Goal: Task Accomplishment & Management: Use online tool/utility

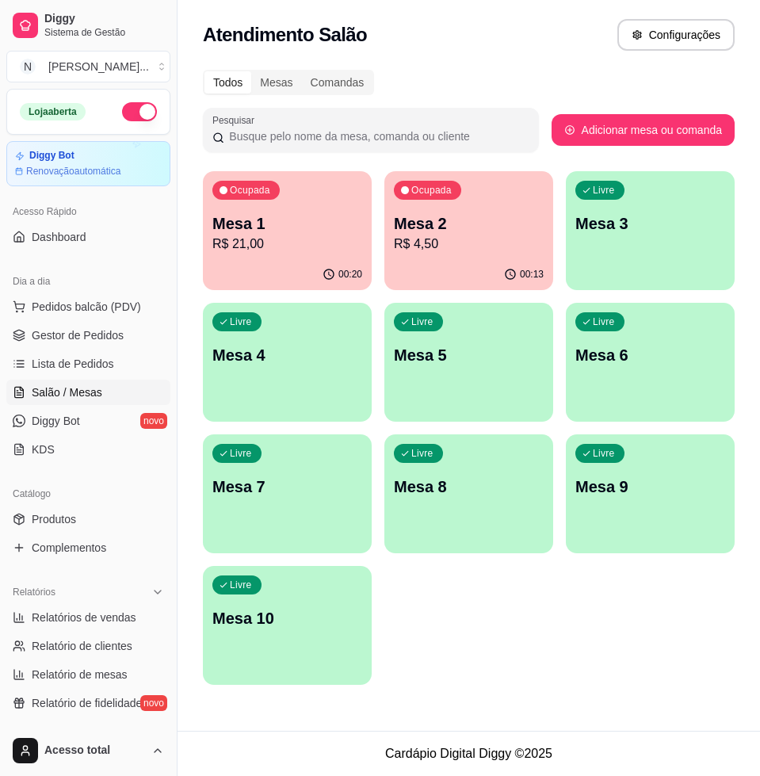
click at [478, 251] on p "R$ 4,50" at bounding box center [469, 243] width 150 height 19
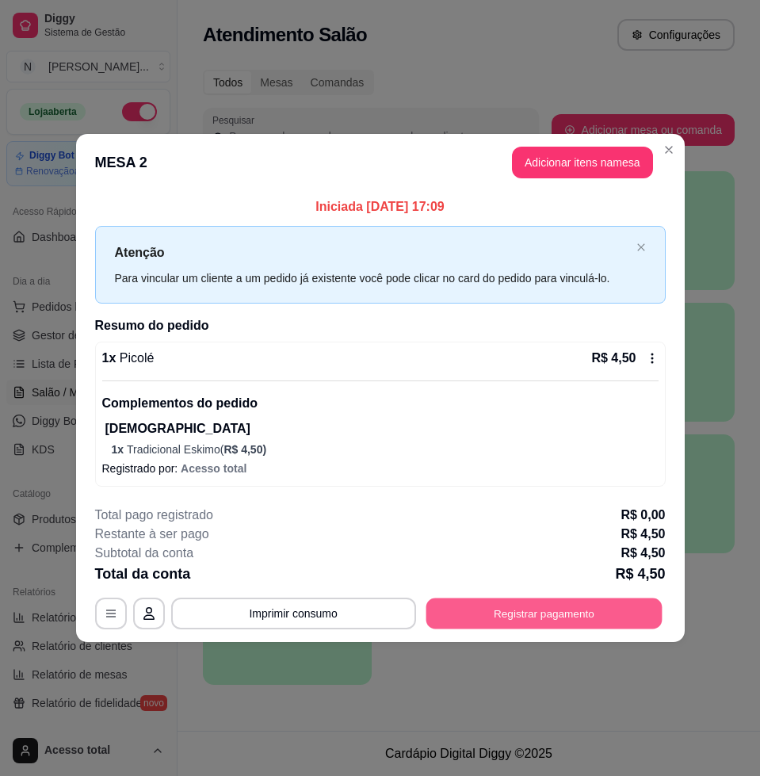
click at [517, 626] on button "Registrar pagamento" at bounding box center [543, 612] width 236 height 31
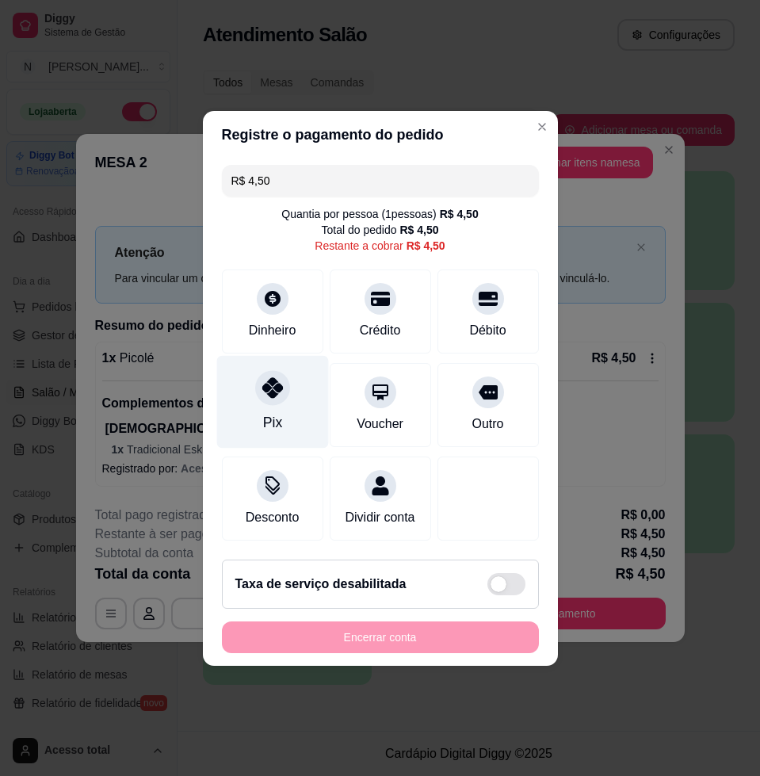
click at [275, 412] on div "Pix" at bounding box center [271, 422] width 19 height 21
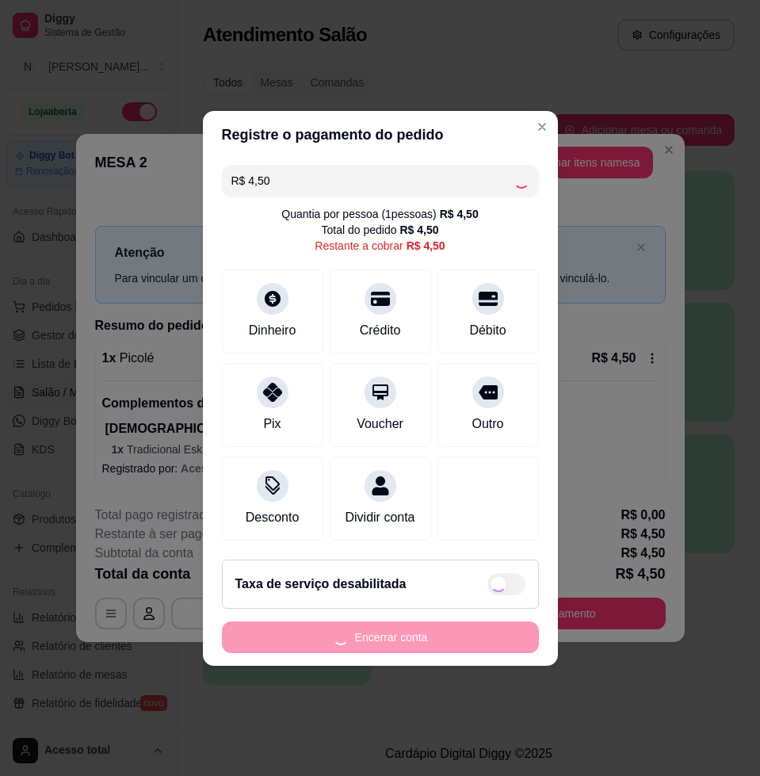
type input "R$ 0,00"
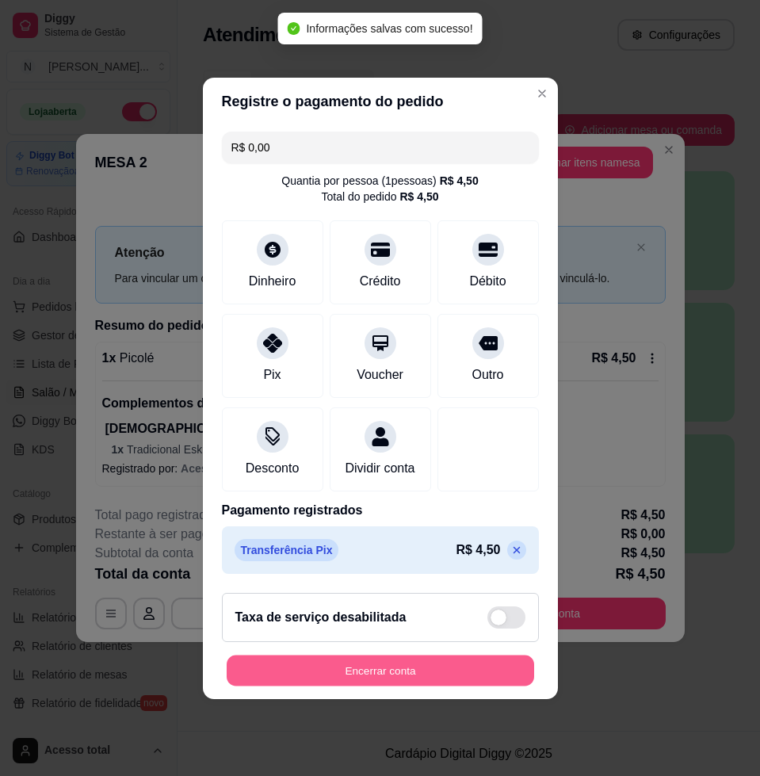
click at [422, 665] on button "Encerrar conta" at bounding box center [380, 669] width 307 height 31
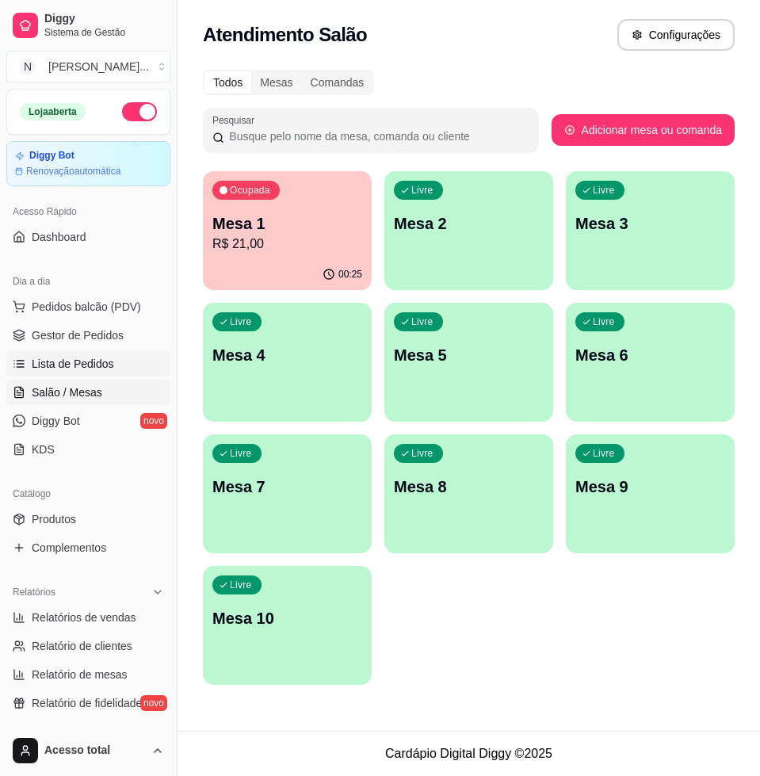
click at [78, 367] on span "Lista de Pedidos" at bounding box center [73, 364] width 82 height 16
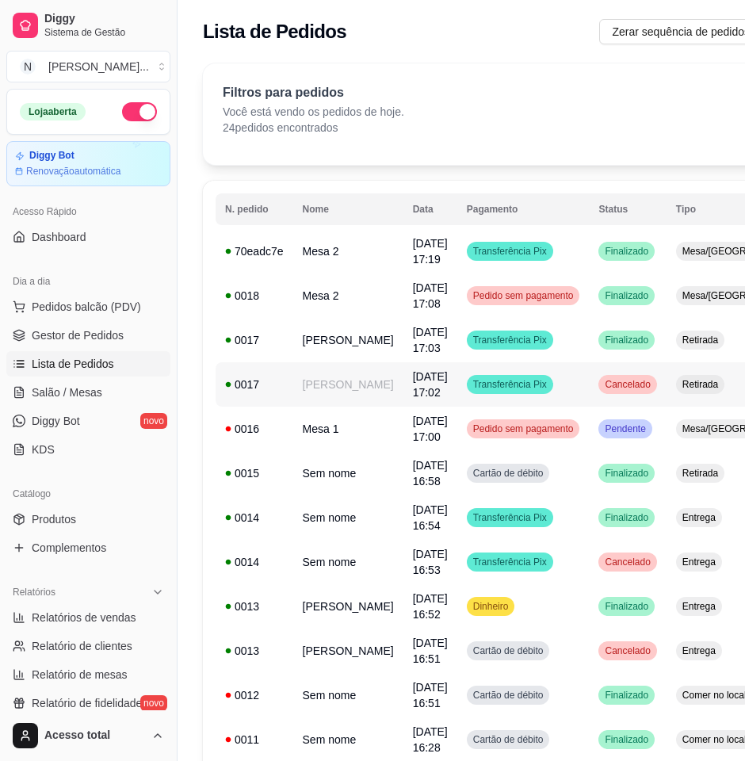
click at [679, 379] on span "Retirada" at bounding box center [700, 384] width 42 height 13
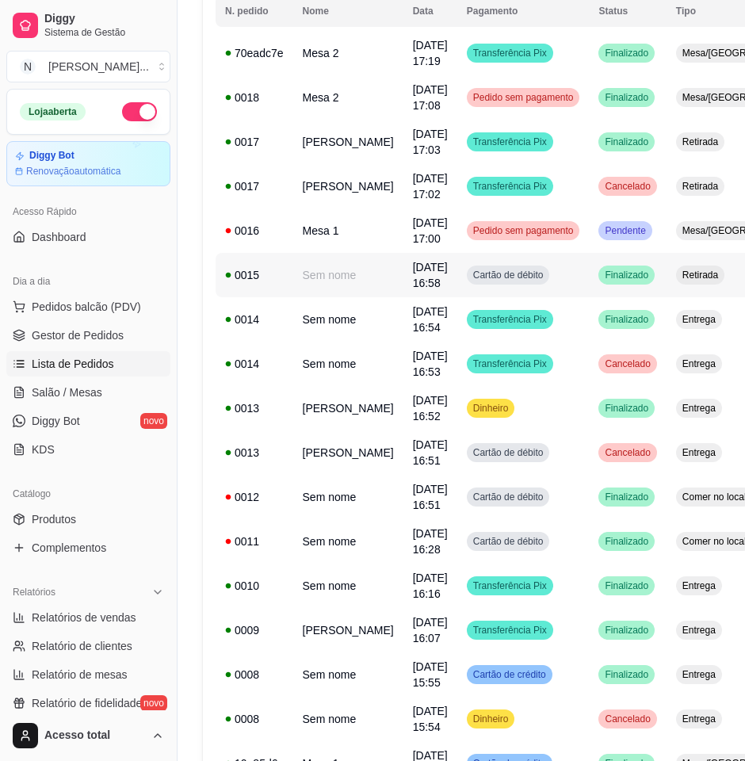
click at [666, 288] on td "Retirada" at bounding box center [744, 275] width 157 height 44
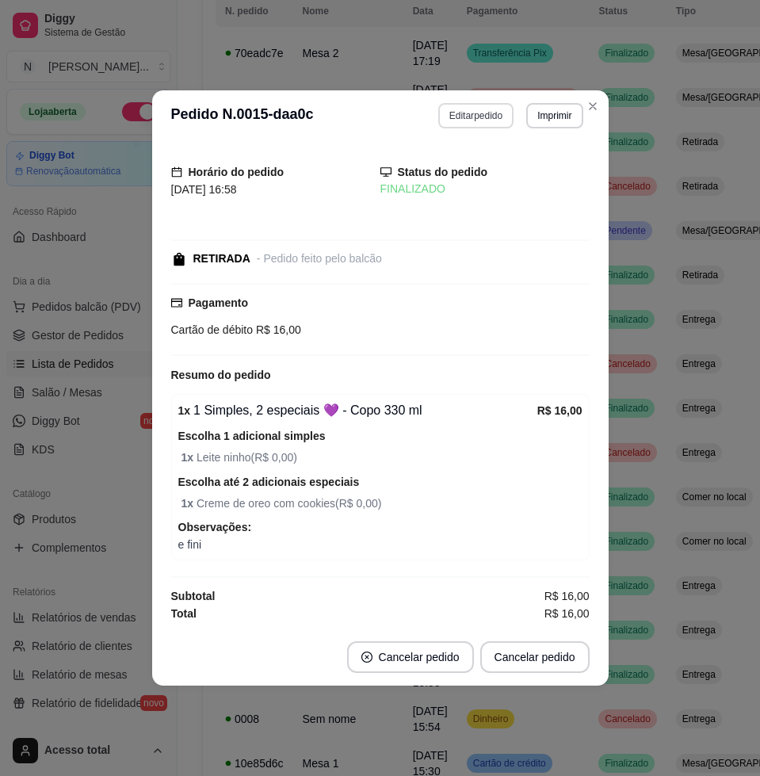
click at [467, 116] on button "Editar pedido" at bounding box center [475, 115] width 75 height 25
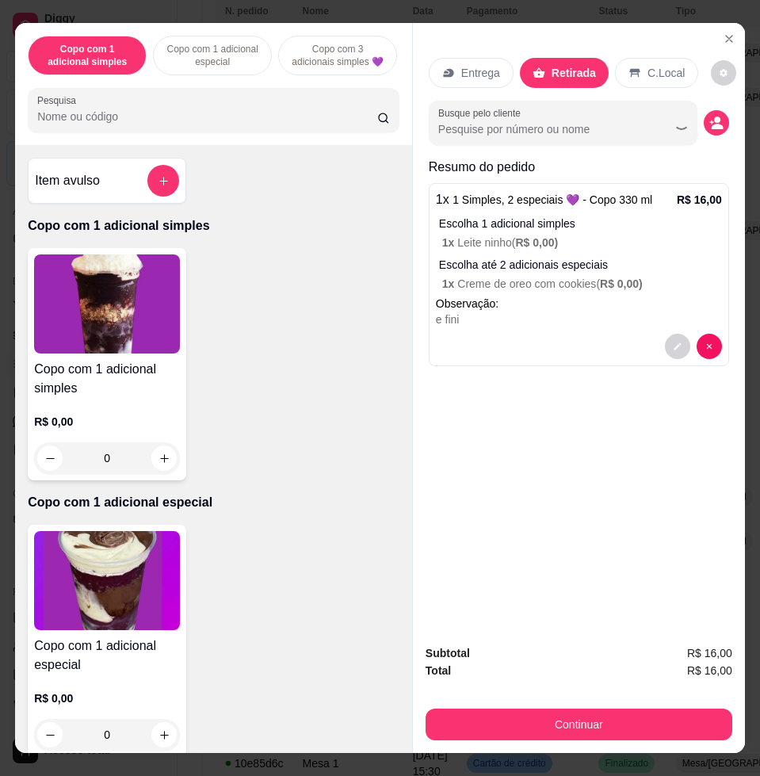
click at [298, 126] on div at bounding box center [213, 110] width 353 height 32
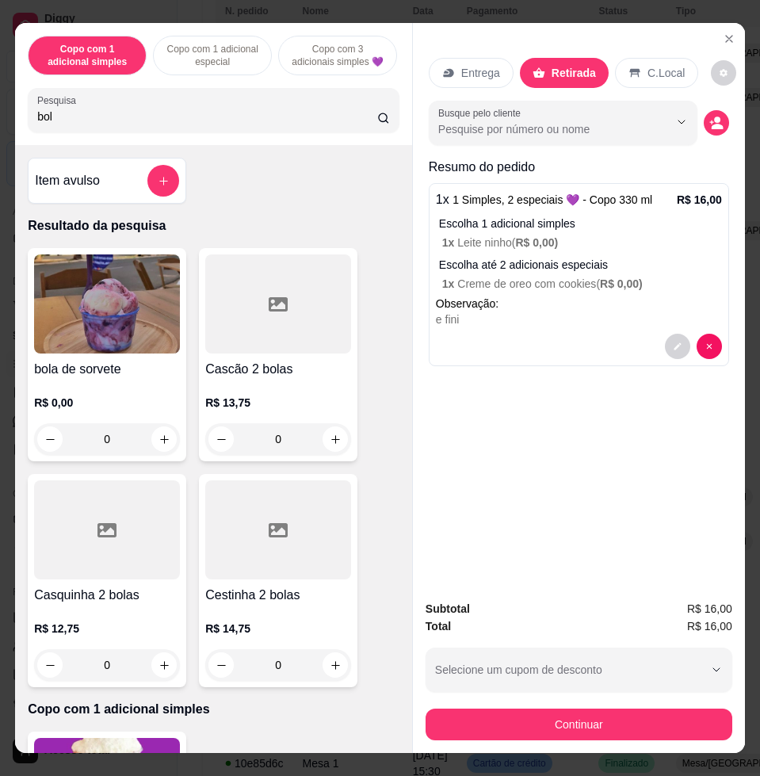
type input "bol"
click at [118, 345] on img at bounding box center [107, 303] width 146 height 99
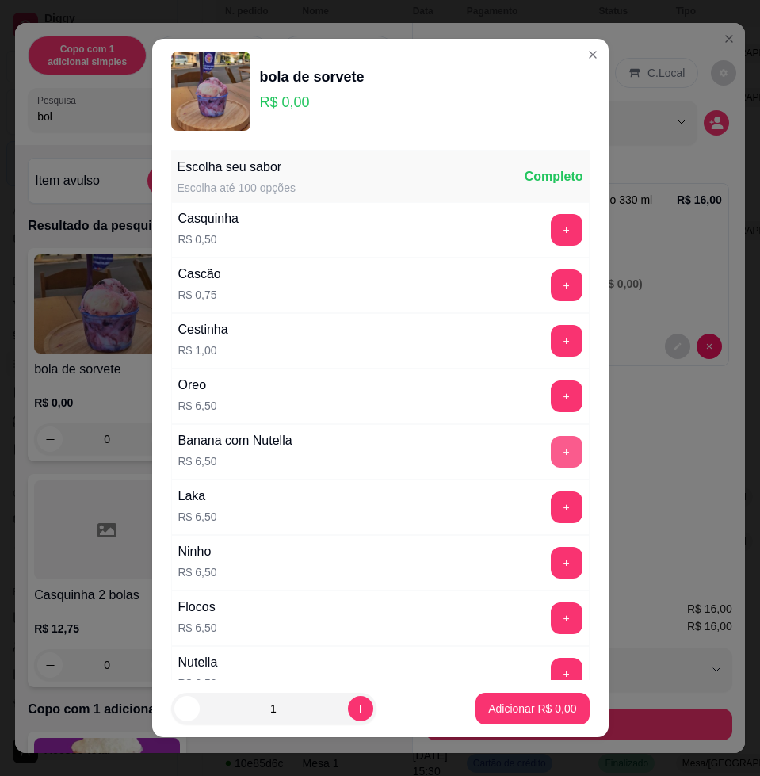
click at [551, 447] on button "+" at bounding box center [567, 452] width 32 height 32
click at [551, 446] on button "+" at bounding box center [566, 452] width 31 height 31
click at [507, 703] on p "Adicionar R$ 13,00" at bounding box center [529, 708] width 94 height 16
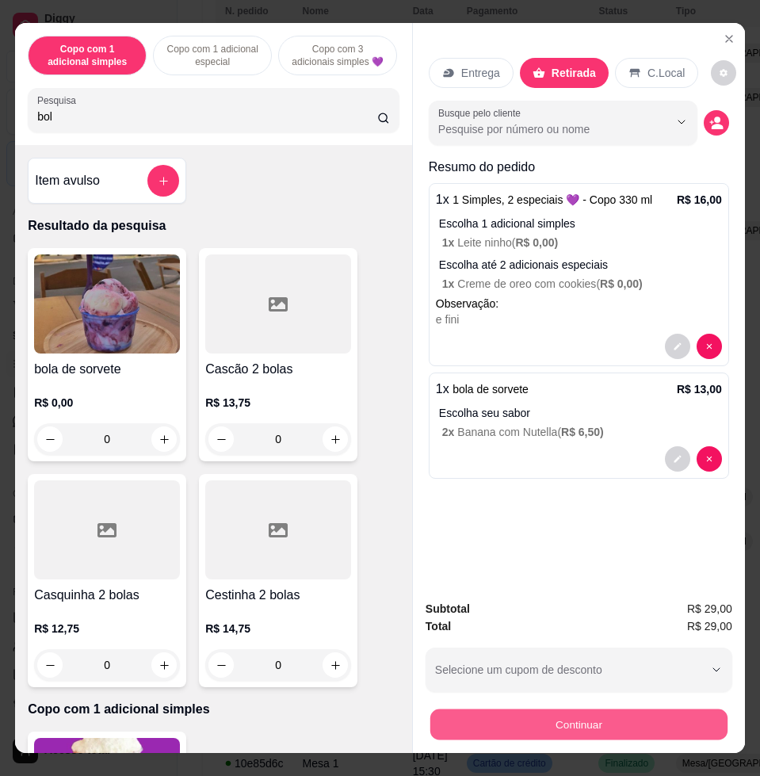
click at [582, 722] on button "Continuar" at bounding box center [578, 723] width 297 height 31
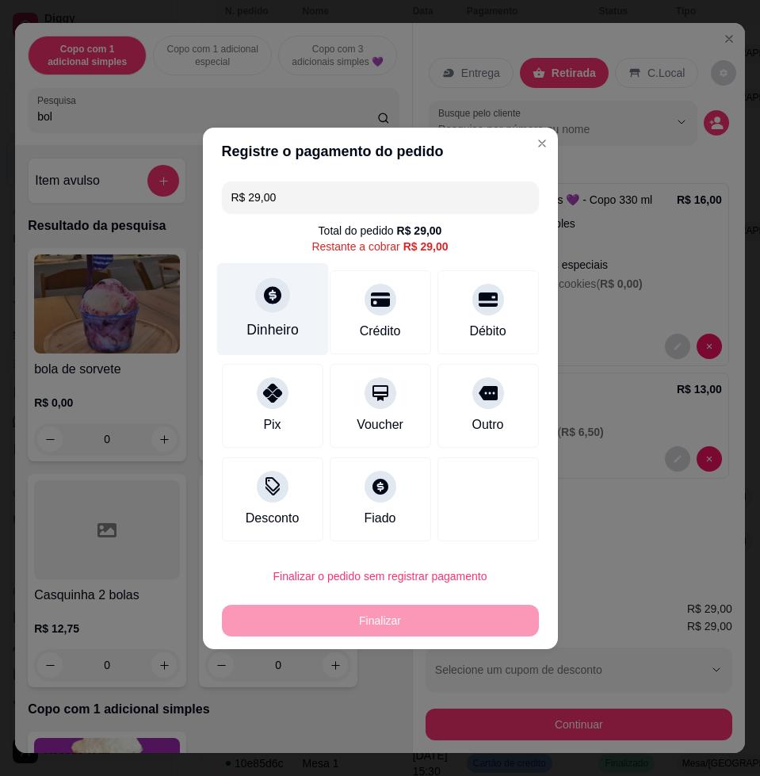
click at [278, 311] on div "Dinheiro" at bounding box center [272, 308] width 112 height 93
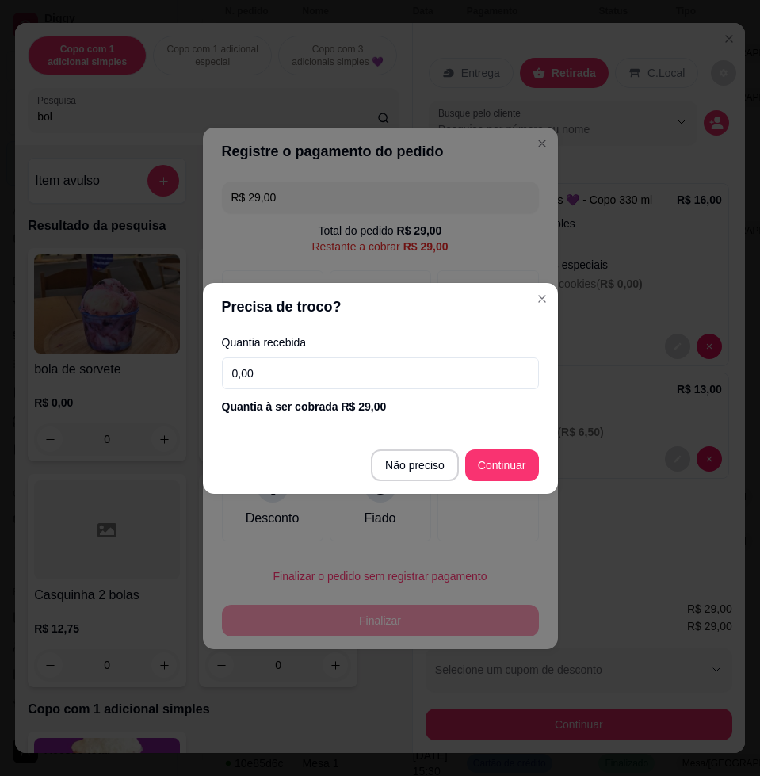
click at [357, 375] on input "0,00" at bounding box center [380, 373] width 317 height 32
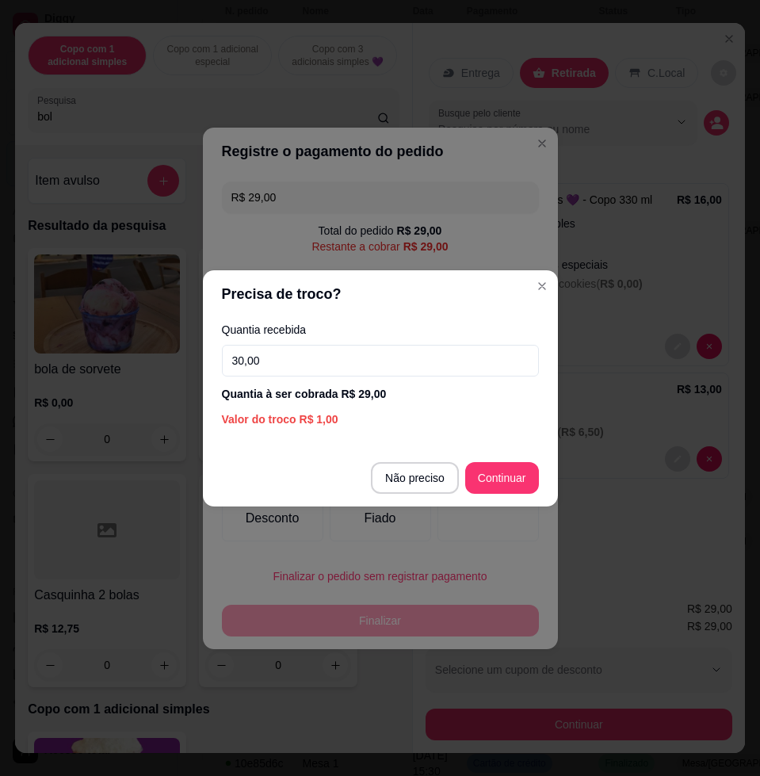
type input "30,00"
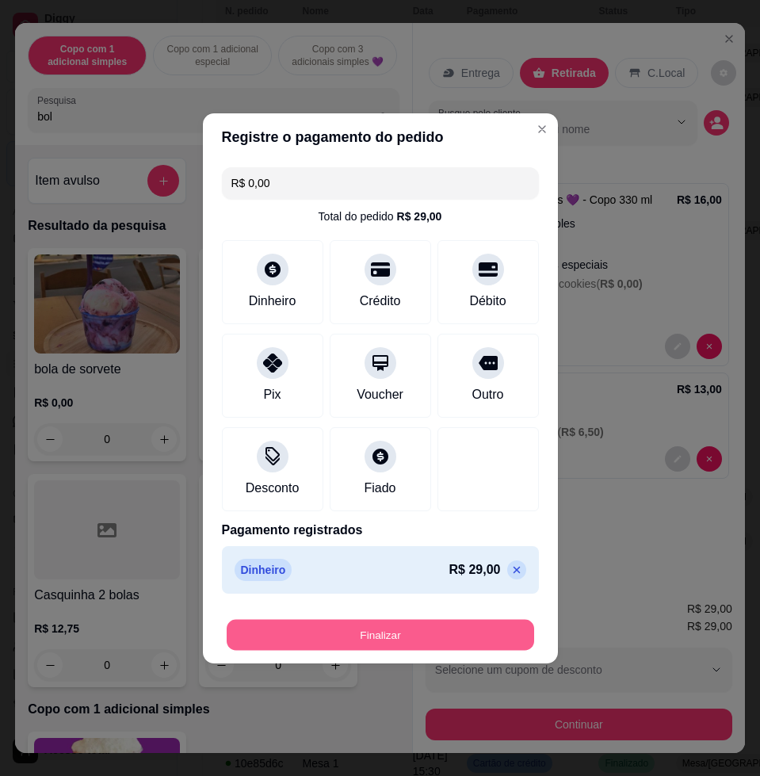
click at [453, 649] on button "Finalizar" at bounding box center [380, 634] width 307 height 31
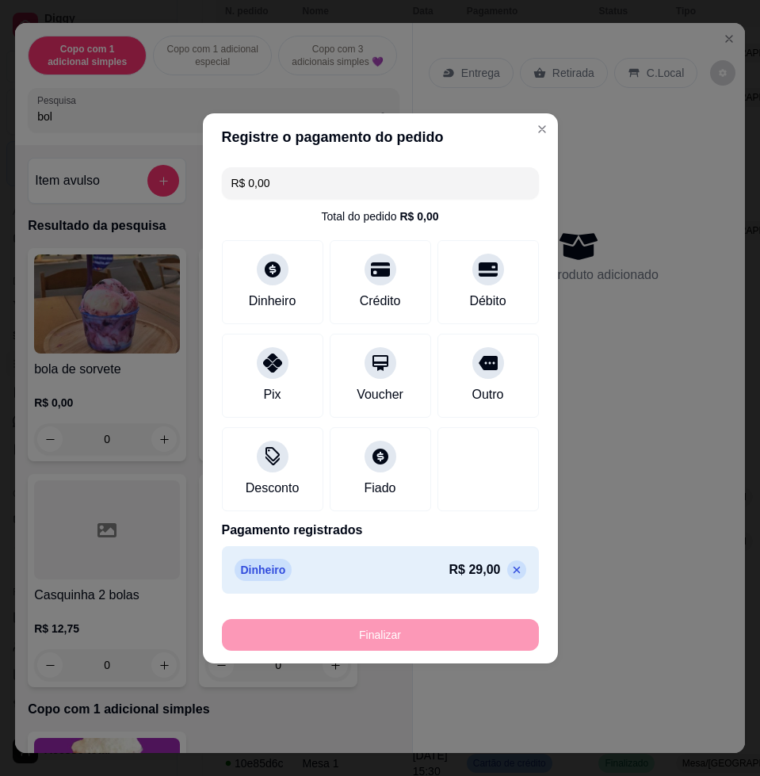
type input "-R$ 29,00"
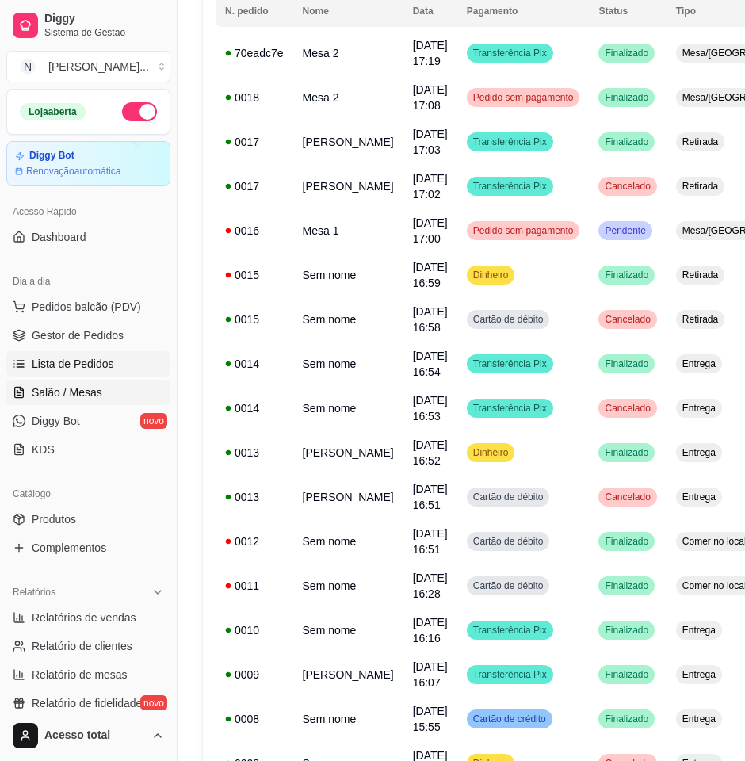
click at [84, 393] on span "Salão / Mesas" at bounding box center [67, 392] width 71 height 16
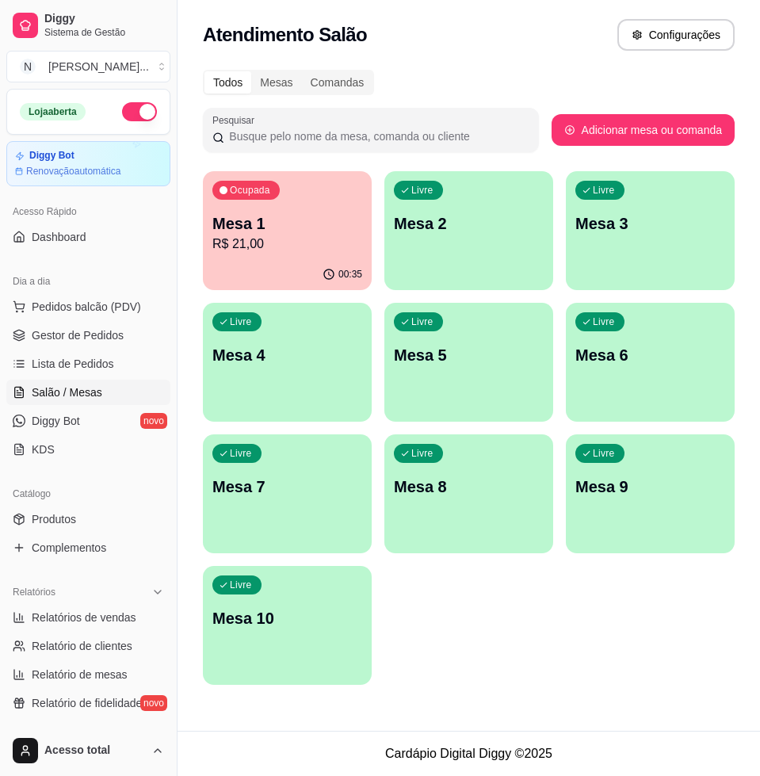
click at [463, 246] on div "Livre Mesa 2" at bounding box center [468, 221] width 169 height 100
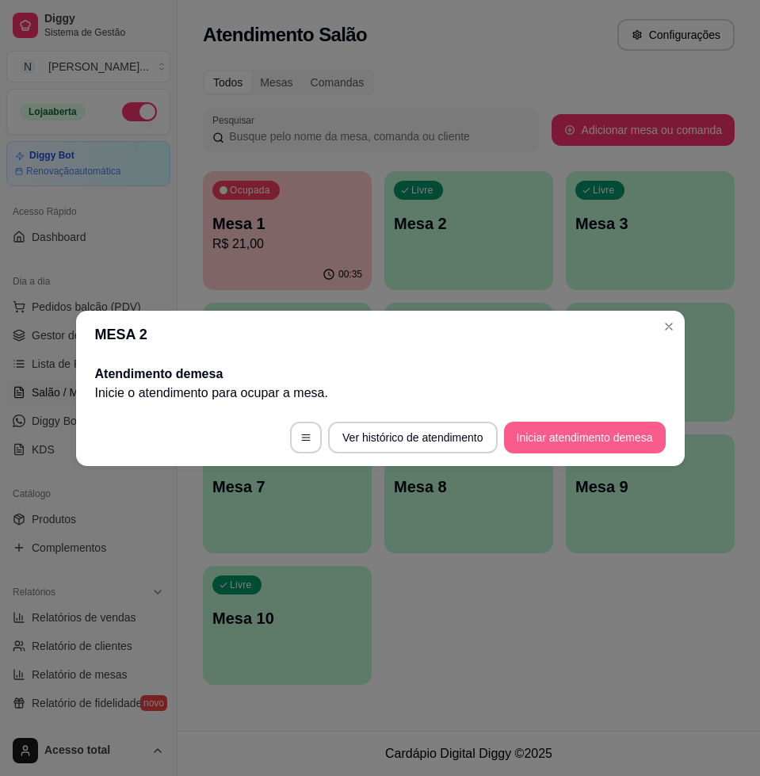
click at [599, 437] on button "Iniciar atendimento de mesa" at bounding box center [585, 437] width 162 height 32
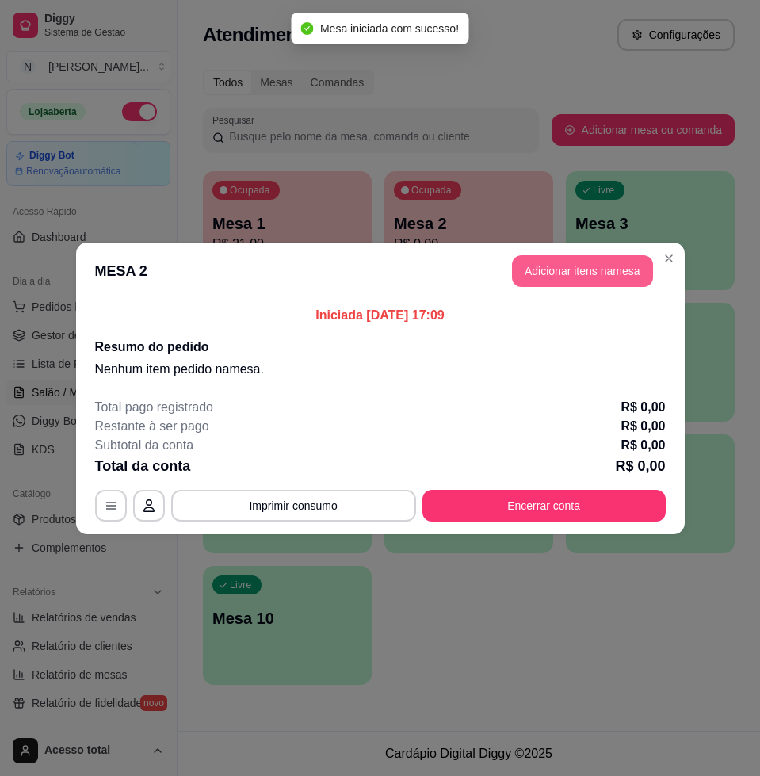
click at [597, 273] on button "Adicionar itens na mesa" at bounding box center [582, 271] width 141 height 32
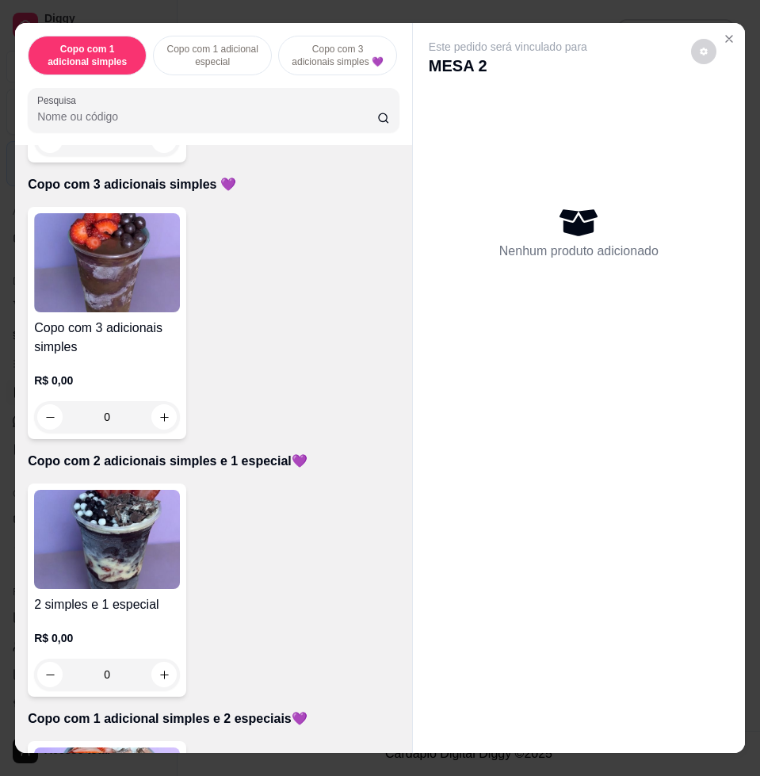
scroll to position [198, 0]
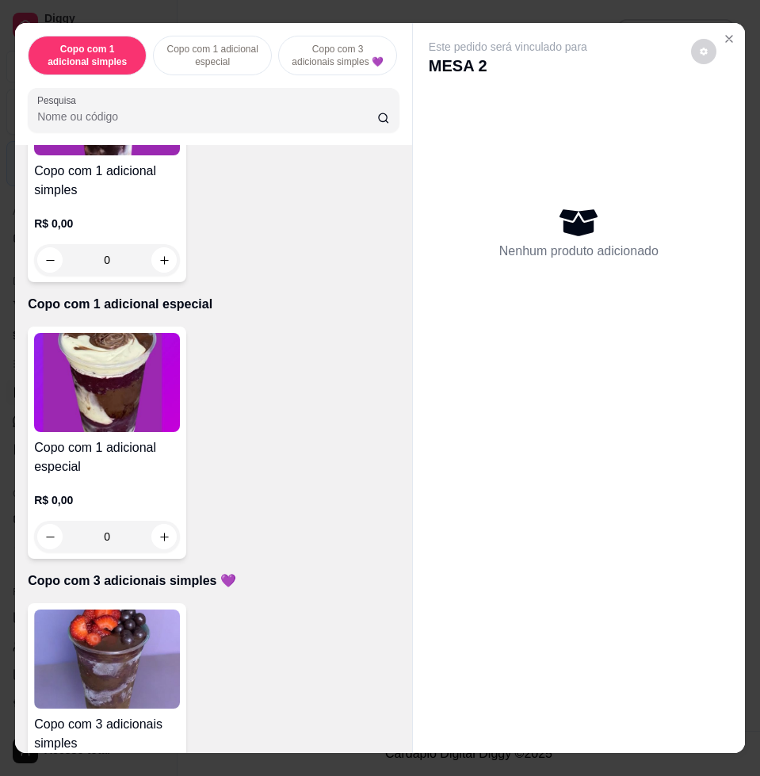
click at [134, 392] on img at bounding box center [107, 382] width 146 height 99
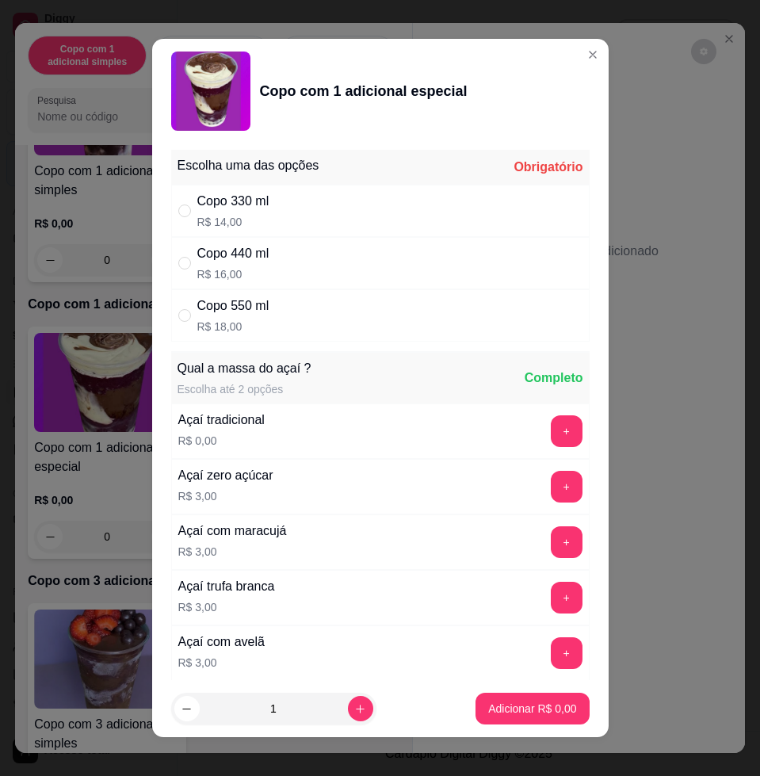
click at [295, 254] on div "Copo 440 ml R$ 16,00" at bounding box center [380, 263] width 418 height 52
radio input "true"
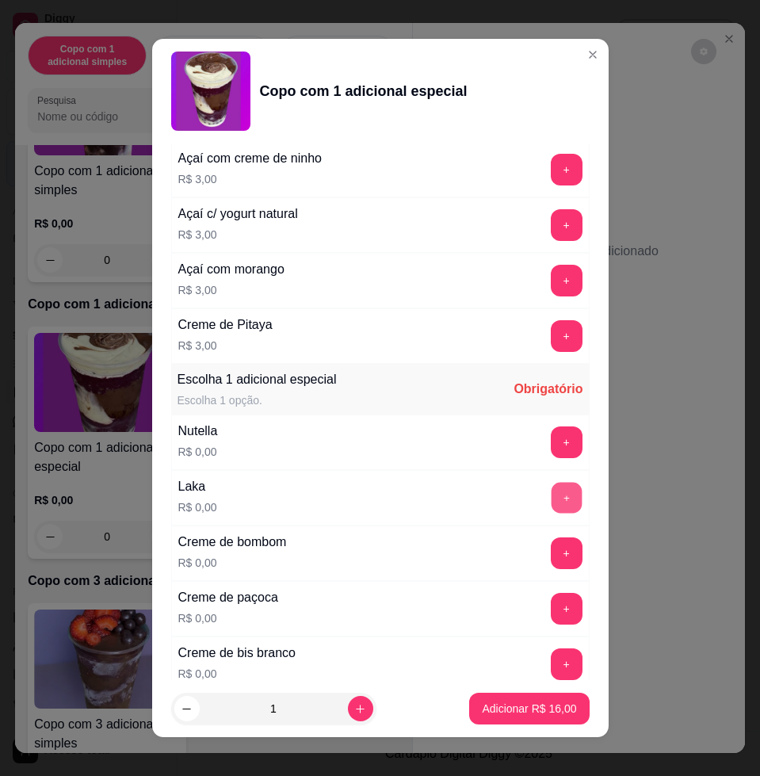
click at [551, 494] on button "+" at bounding box center [566, 497] width 31 height 31
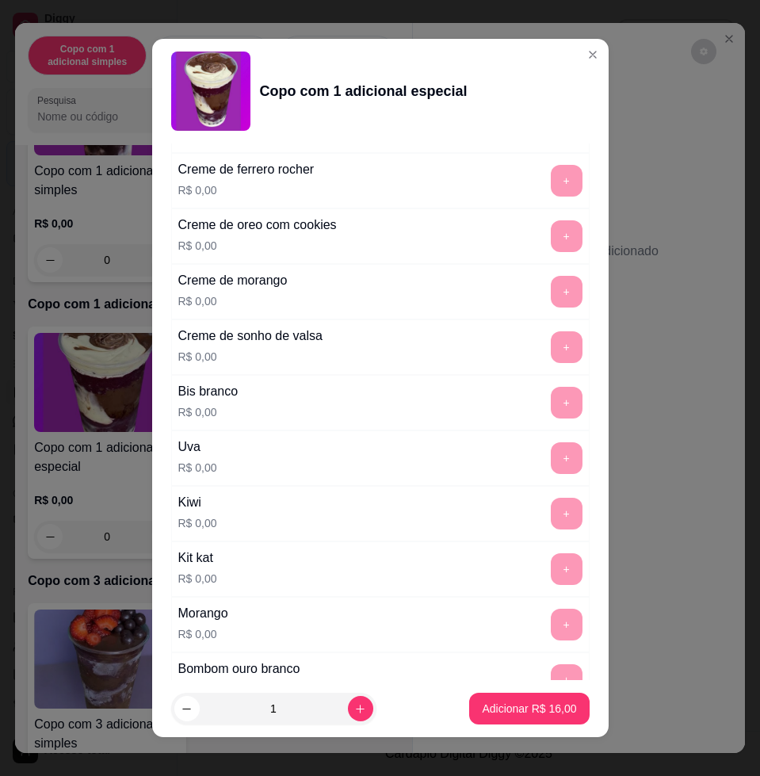
scroll to position [1501, 0]
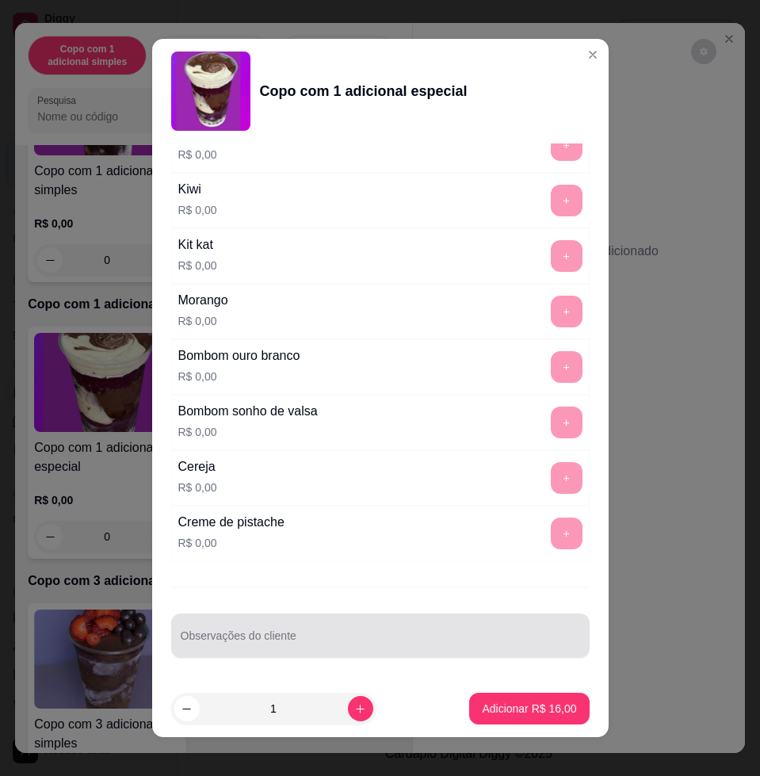
drag, startPoint x: 478, startPoint y: 623, endPoint x: 459, endPoint y: 628, distance: 18.8
click at [463, 631] on div at bounding box center [380, 636] width 399 height 32
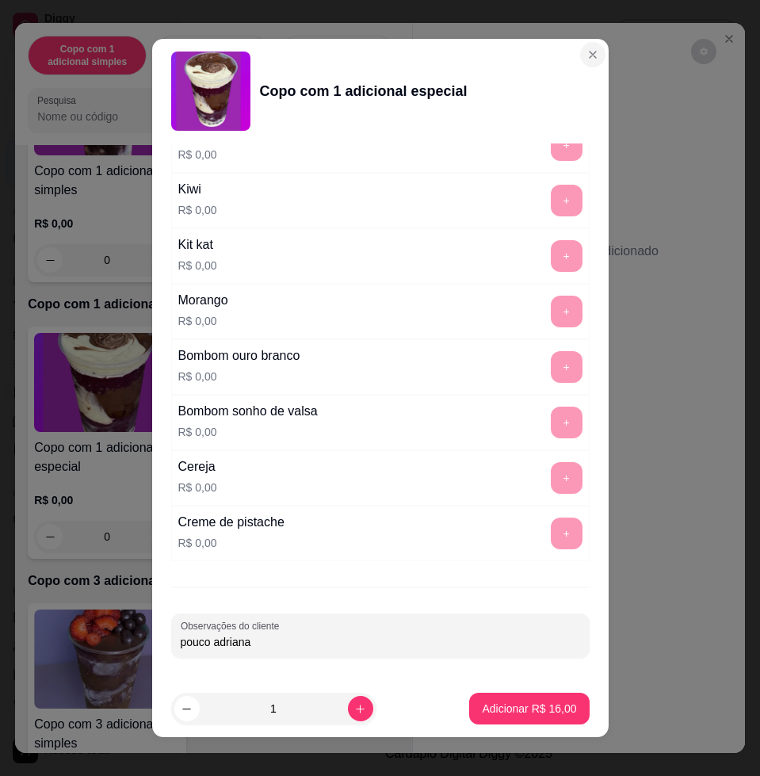
type input "pouco adriana"
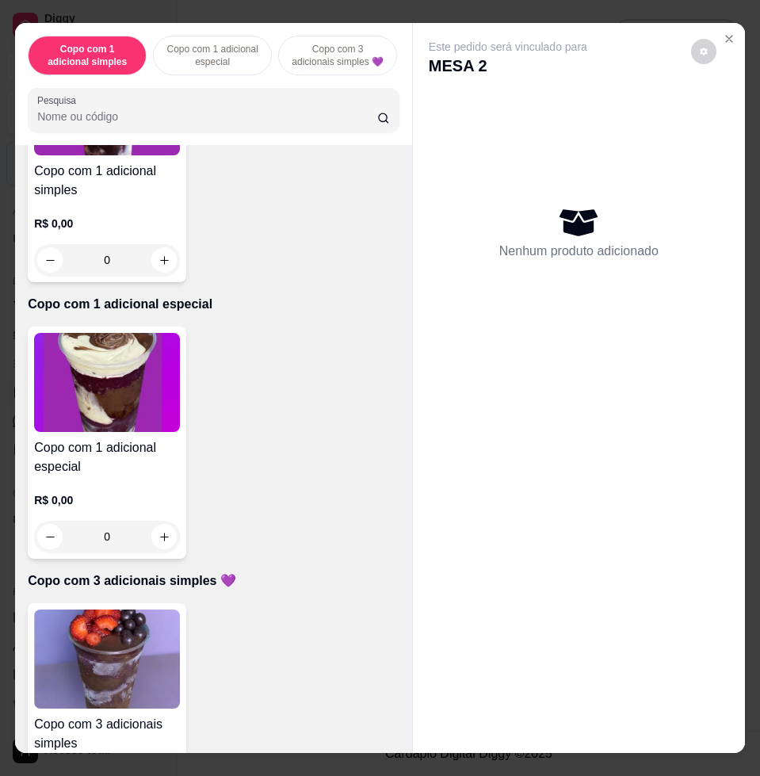
click at [147, 642] on img at bounding box center [107, 658] width 146 height 99
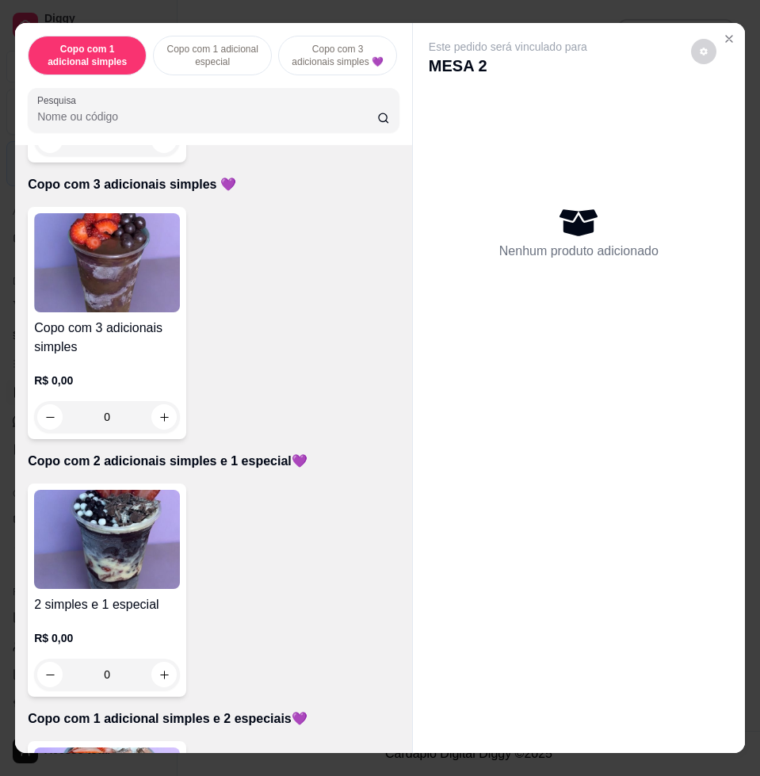
click at [115, 539] on img at bounding box center [107, 539] width 146 height 99
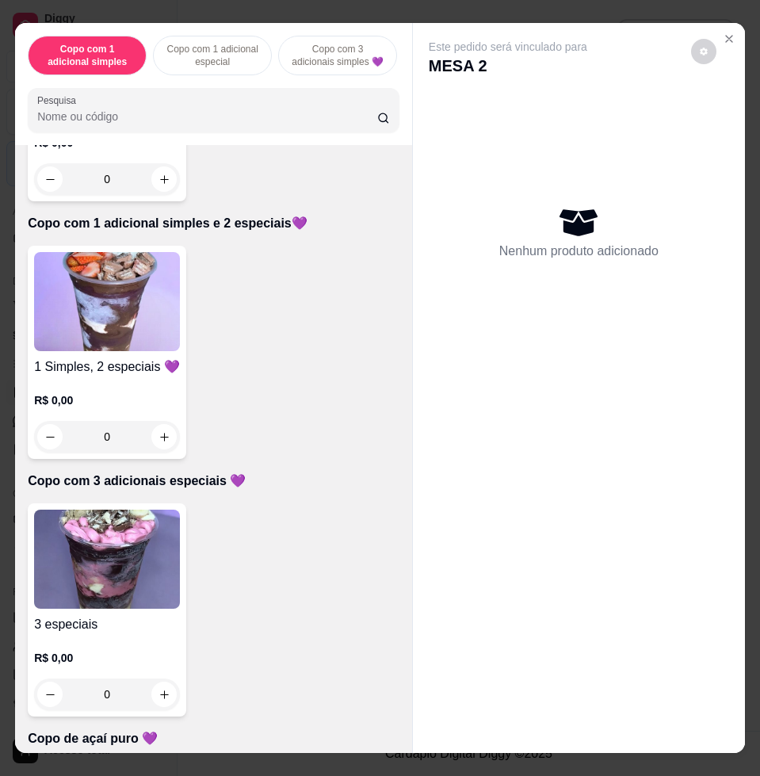
click at [108, 371] on h4 "1 Simples, 2 especiais 💜" at bounding box center [107, 366] width 146 height 19
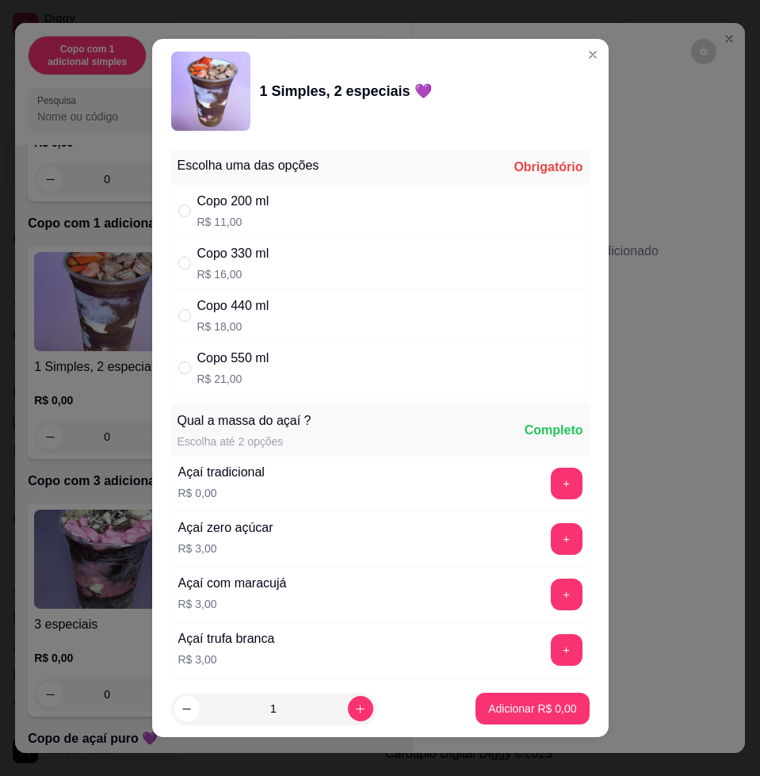
click at [293, 330] on div "Copo 440 ml R$ 18,00" at bounding box center [380, 315] width 418 height 52
radio input "true"
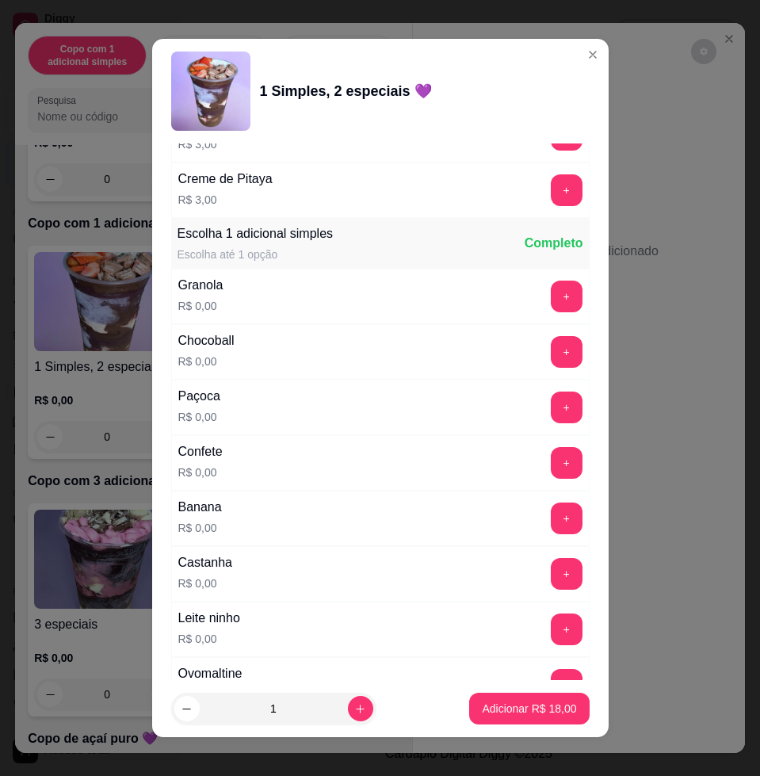
scroll to position [1287, 0]
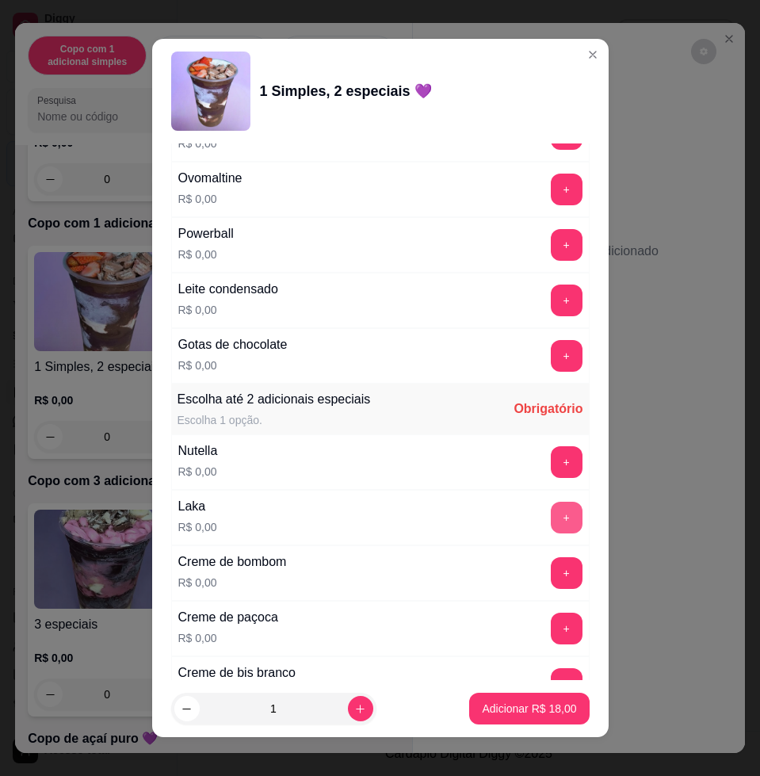
click at [551, 513] on button "+" at bounding box center [567, 517] width 32 height 32
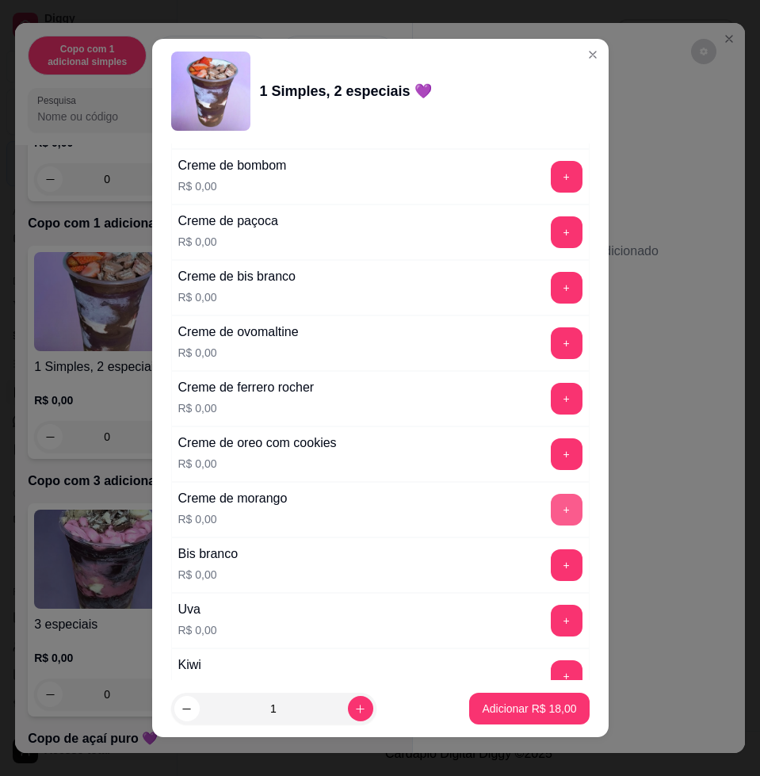
scroll to position [2080, 0]
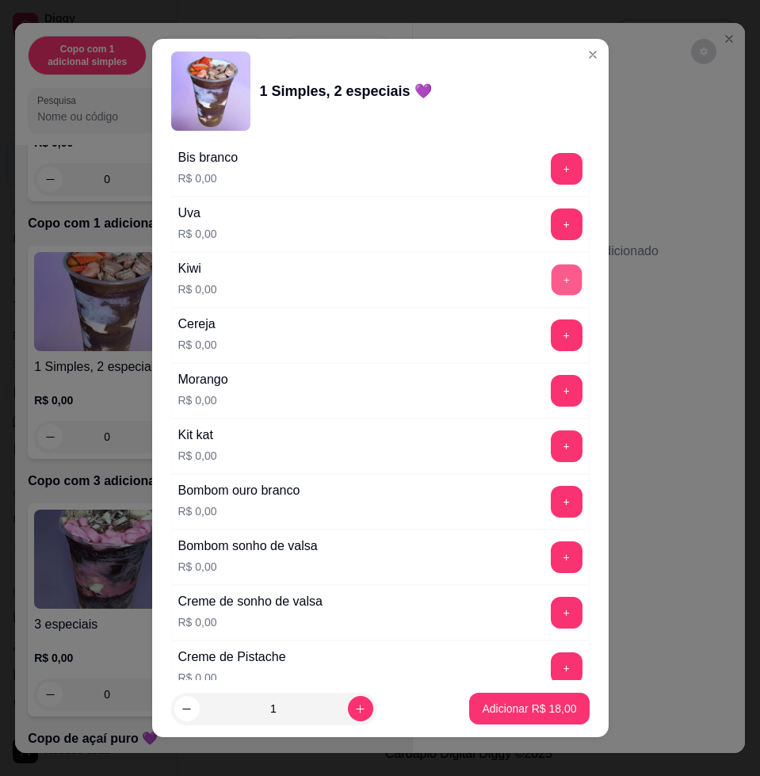
click at [551, 278] on button "+" at bounding box center [566, 280] width 31 height 31
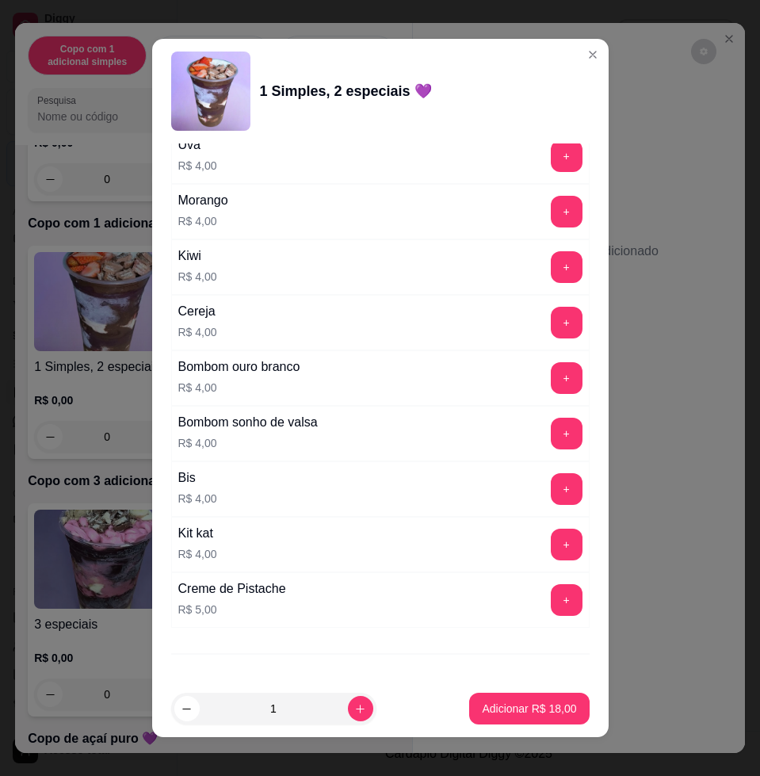
scroll to position [3929, 0]
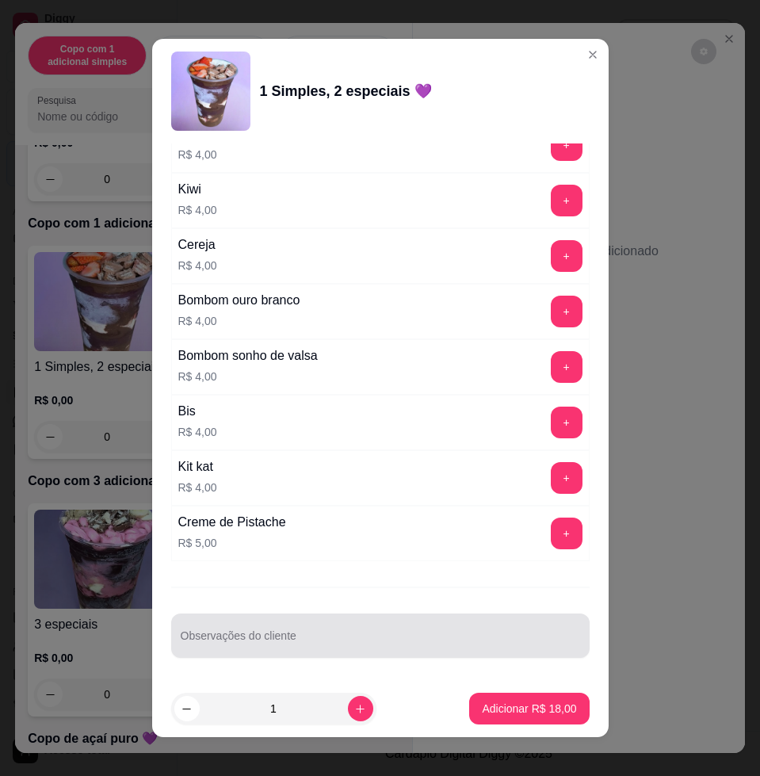
click at [417, 616] on div "Observações do cliente" at bounding box center [380, 635] width 418 height 44
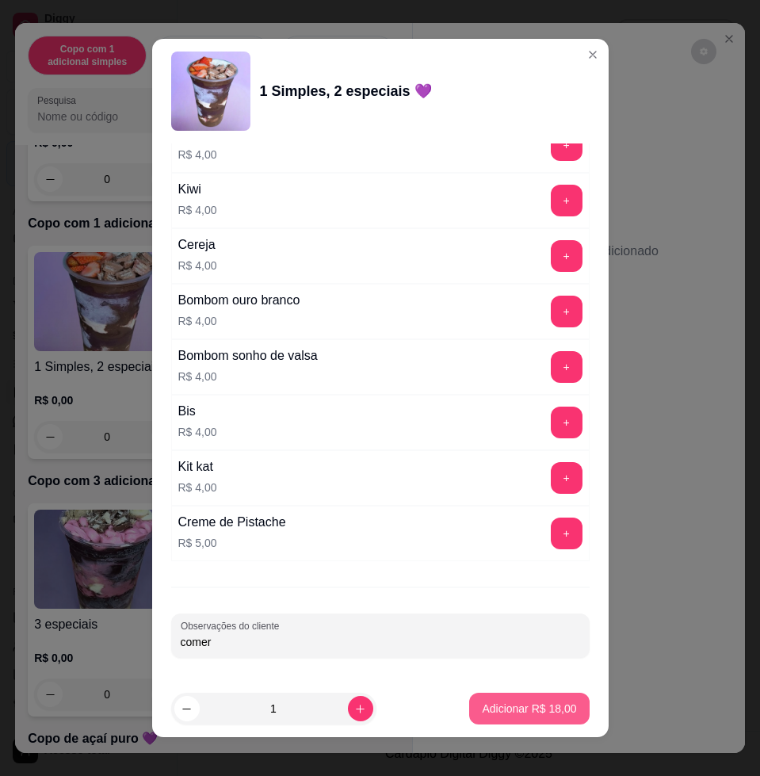
type input "comer"
click at [520, 717] on button "Adicionar R$ 18,00" at bounding box center [529, 708] width 120 height 32
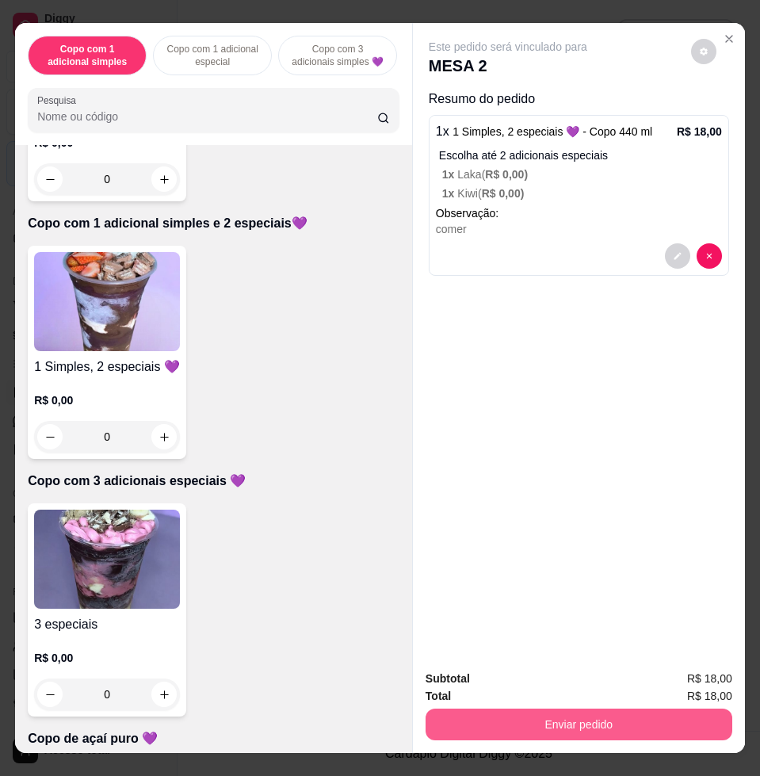
click at [575, 711] on button "Enviar pedido" at bounding box center [578, 724] width 307 height 32
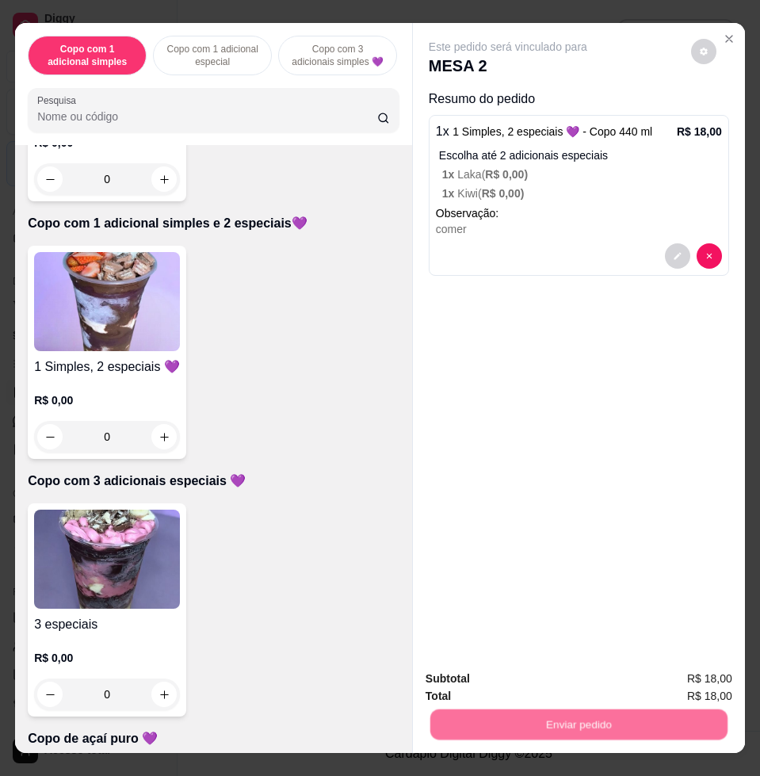
click at [551, 676] on button "Registrar cliente" at bounding box center [583, 677] width 105 height 30
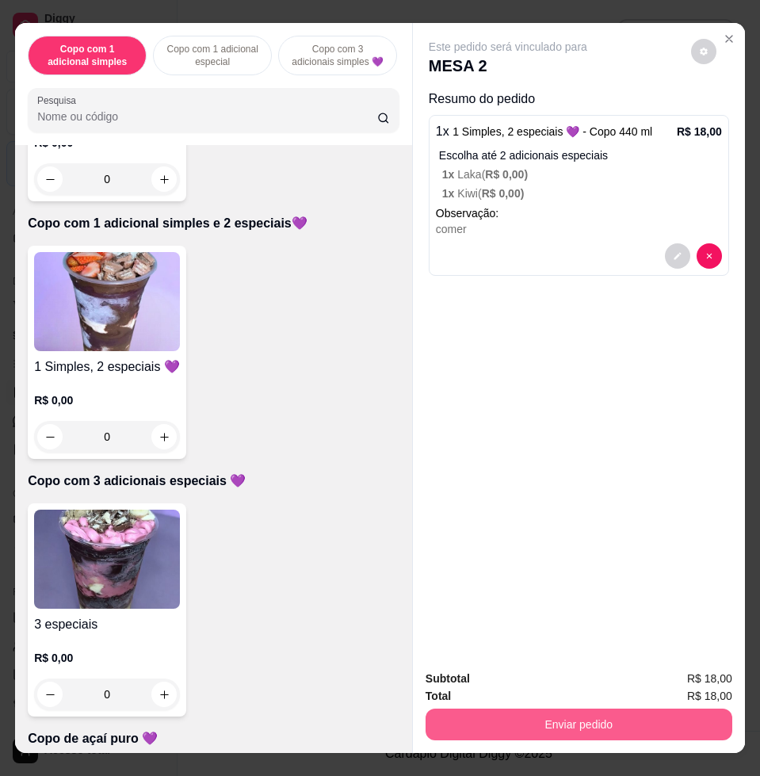
click at [635, 708] on button "Enviar pedido" at bounding box center [578, 724] width 307 height 32
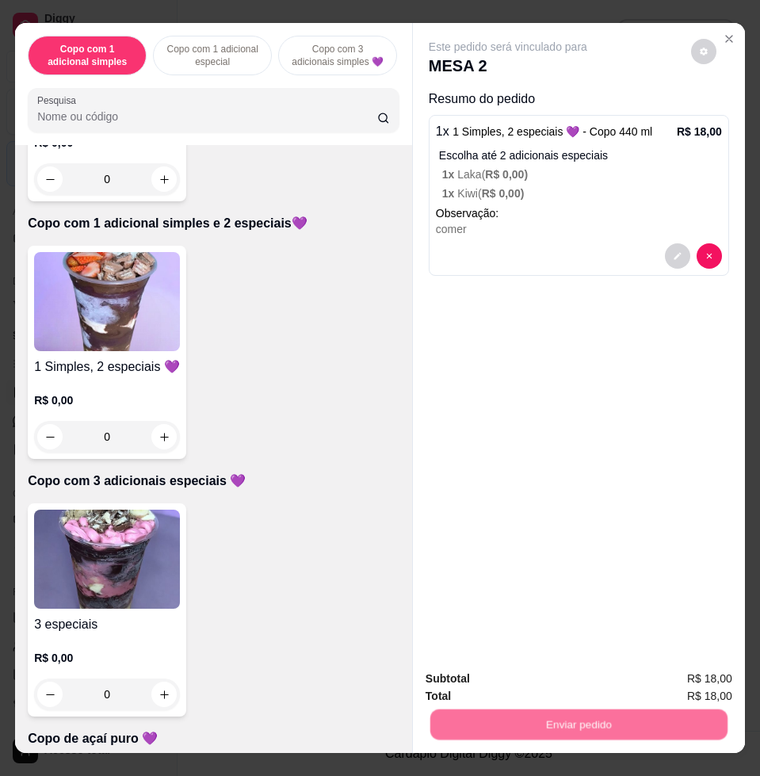
click at [678, 673] on button "Enviar pedido" at bounding box center [689, 677] width 90 height 30
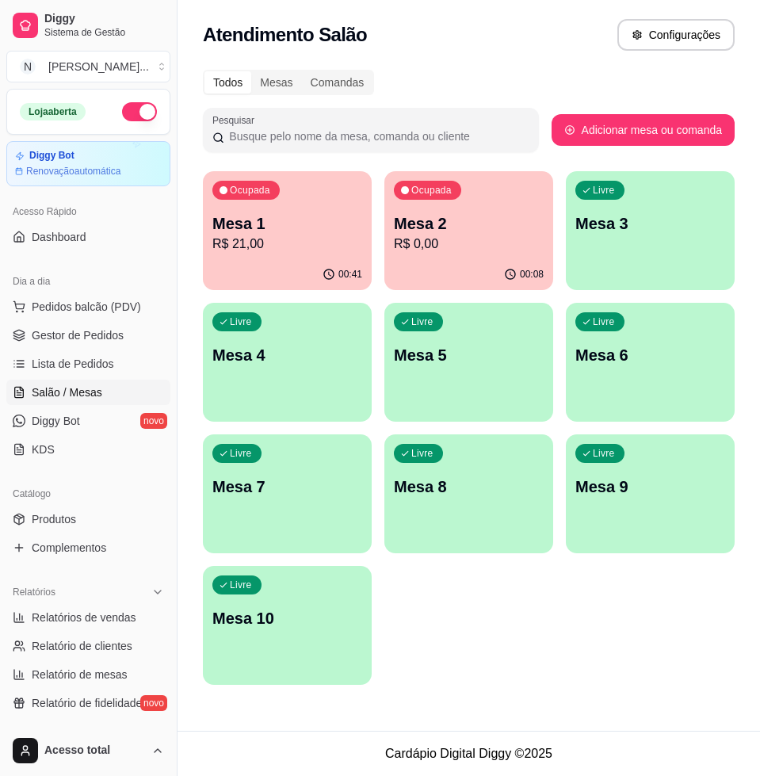
click at [288, 239] on p "R$ 21,00" at bounding box center [287, 243] width 150 height 19
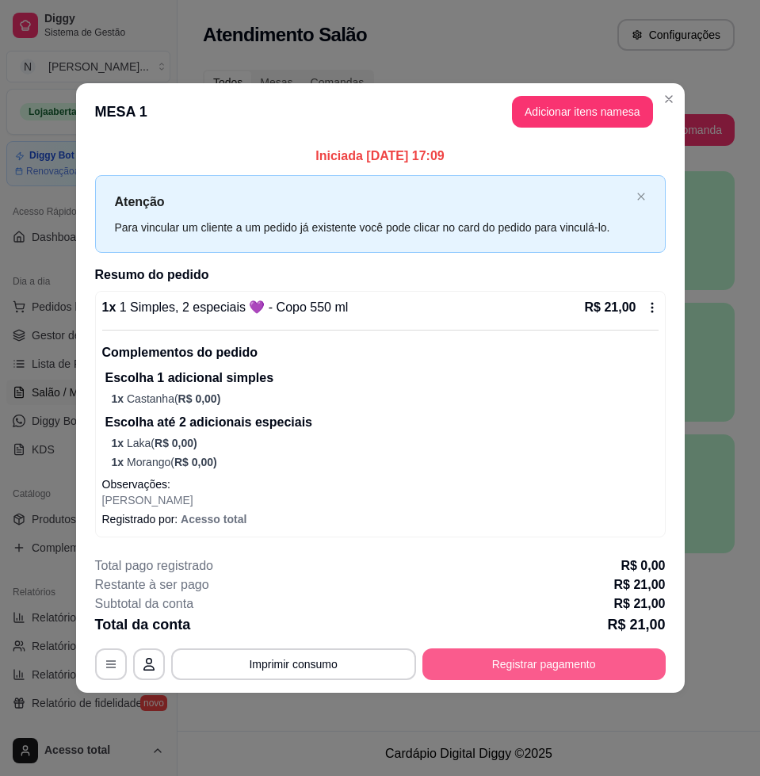
click at [498, 666] on button "Registrar pagamento" at bounding box center [543, 664] width 243 height 32
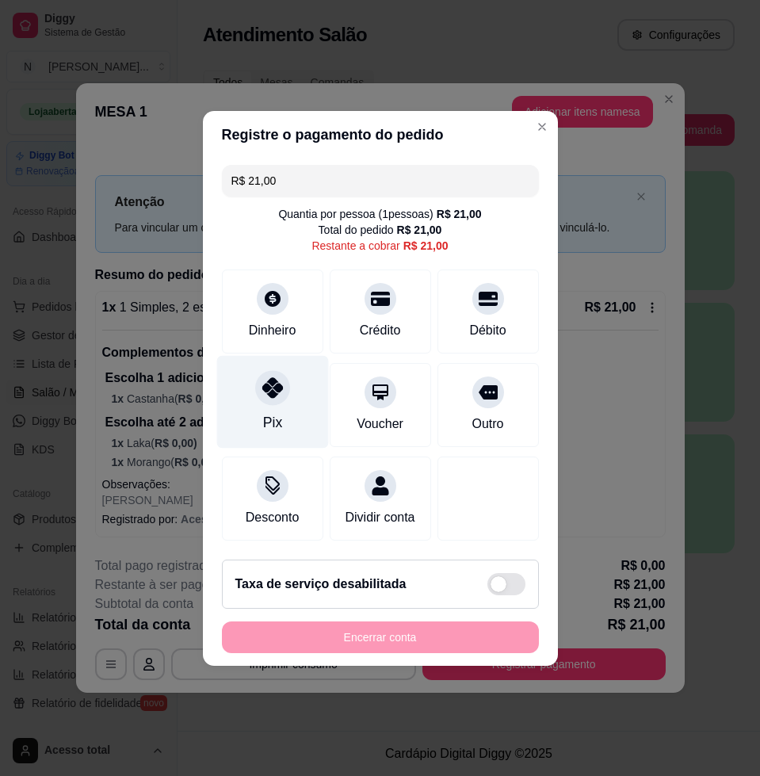
click at [268, 385] on icon at bounding box center [271, 387] width 21 height 21
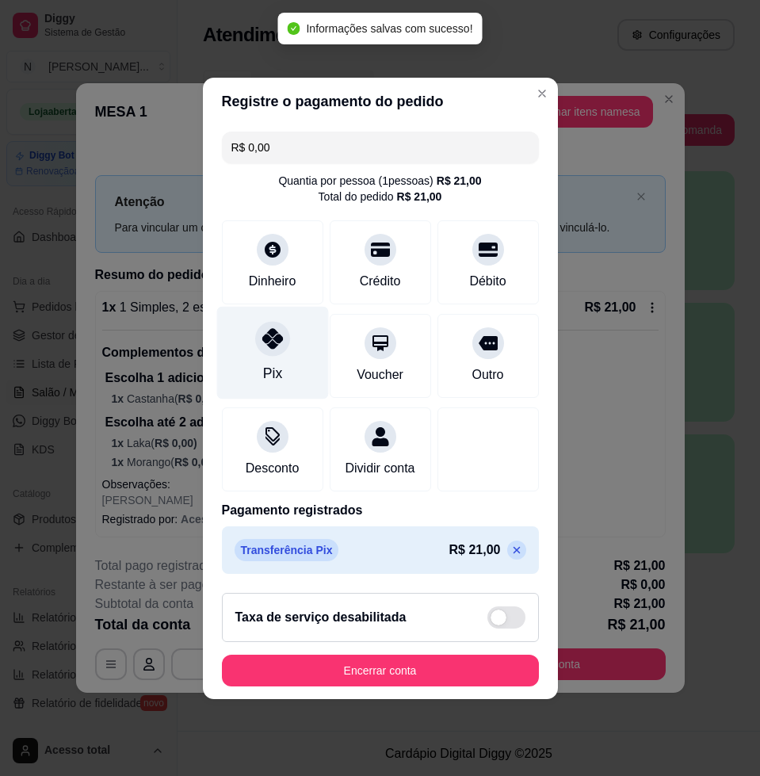
type input "R$ 0,00"
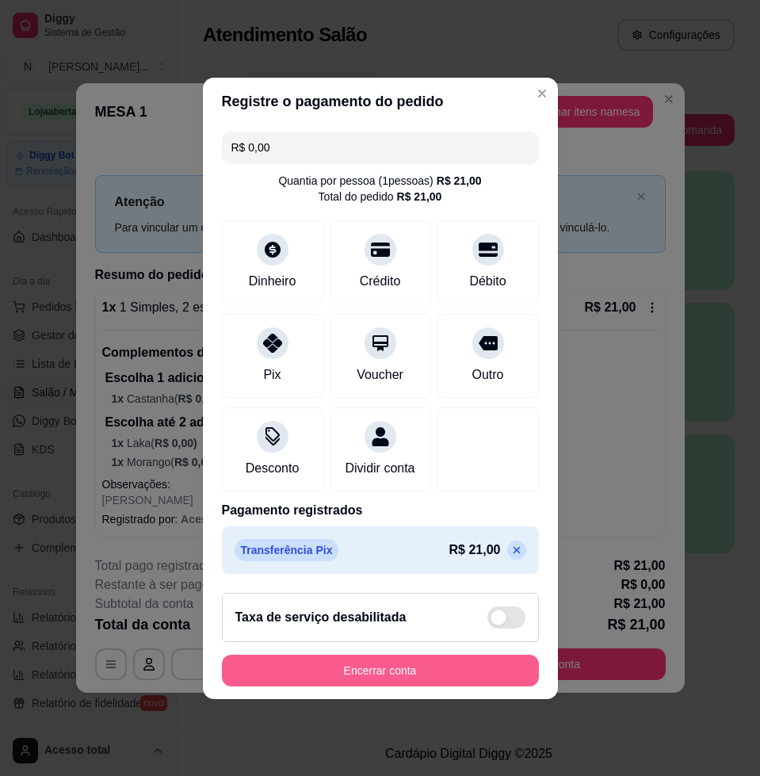
click at [444, 686] on button "Encerrar conta" at bounding box center [380, 670] width 317 height 32
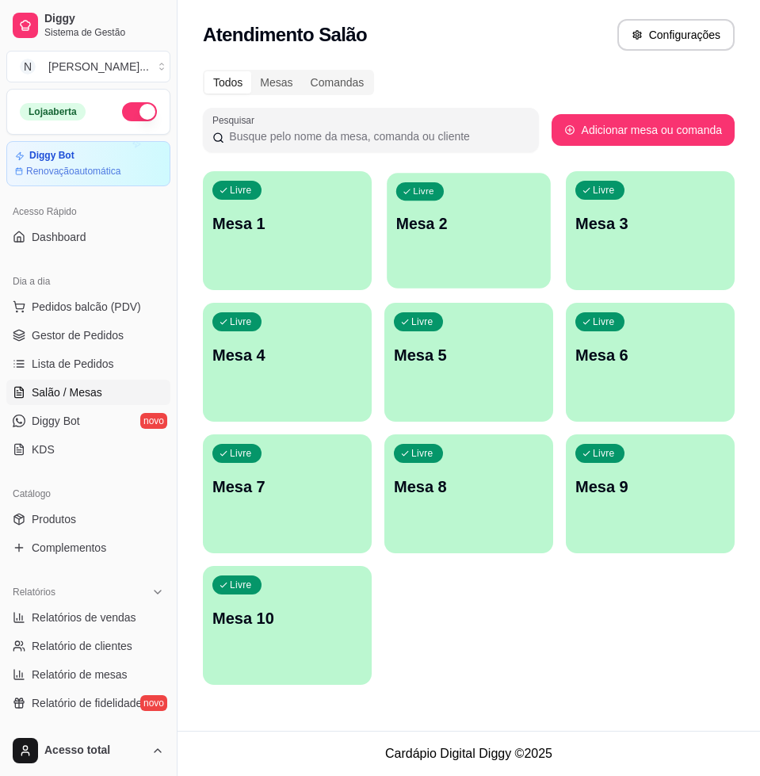
click at [531, 273] on div "button" at bounding box center [469, 278] width 164 height 18
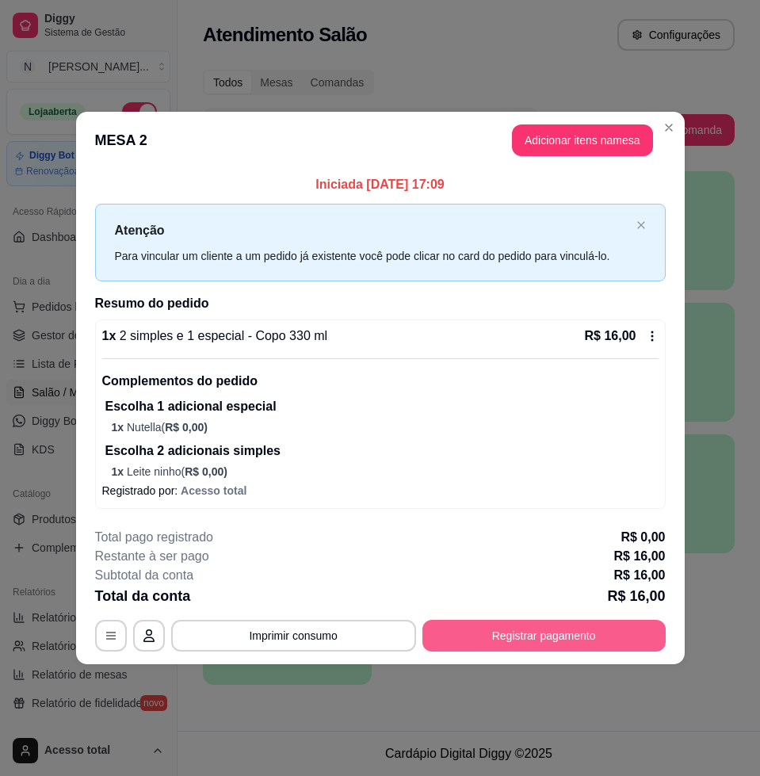
click at [584, 639] on button "Registrar pagamento" at bounding box center [543, 636] width 243 height 32
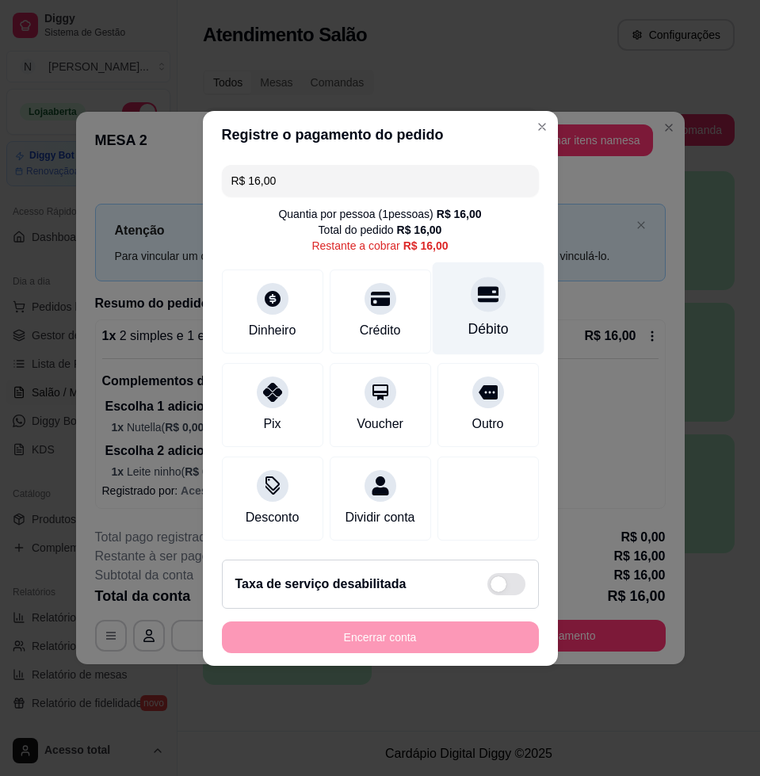
click at [472, 318] on div "Débito" at bounding box center [487, 328] width 40 height 21
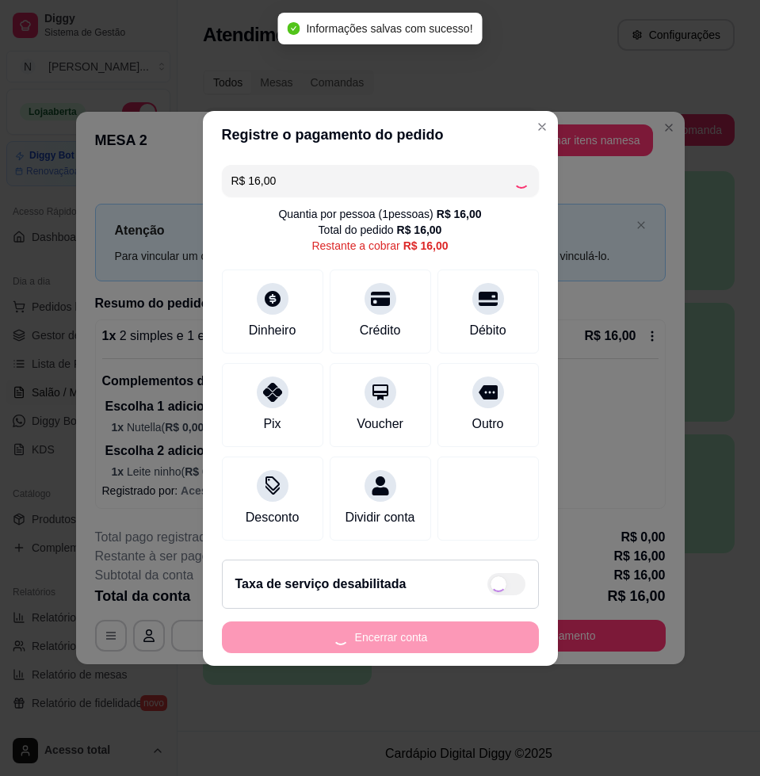
type input "R$ 0,00"
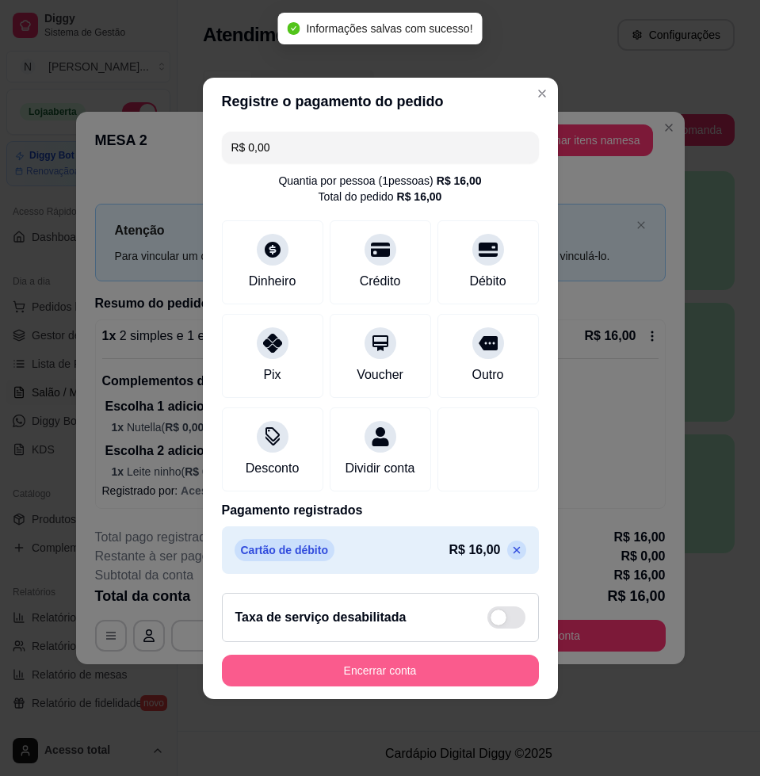
click at [492, 682] on button "Encerrar conta" at bounding box center [380, 670] width 317 height 32
